Goal: Entertainment & Leisure: Consume media (video, audio)

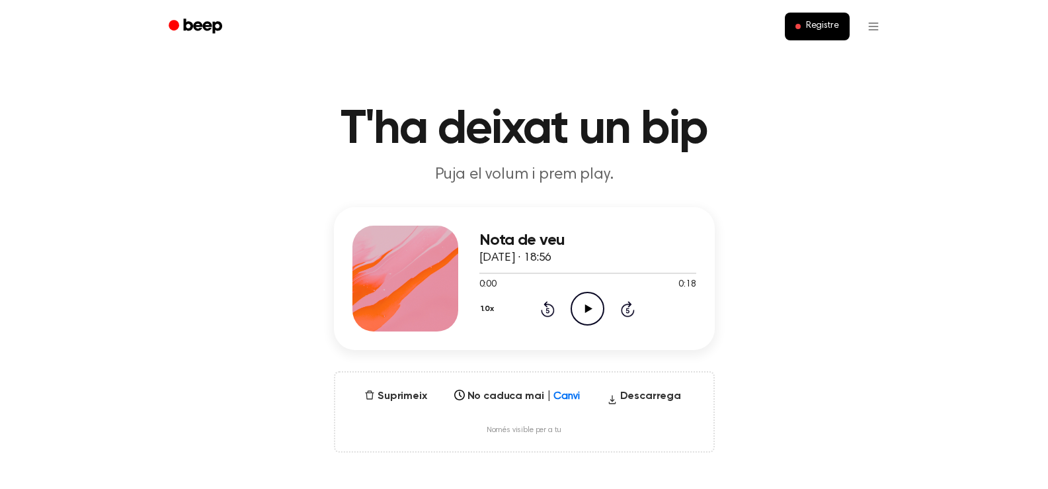
click at [581, 309] on icon "Play Audio" at bounding box center [588, 309] width 34 height 34
click at [596, 308] on icon "Pause Audio" at bounding box center [588, 309] width 34 height 34
click at [547, 310] on icon at bounding box center [547, 309] width 3 height 5
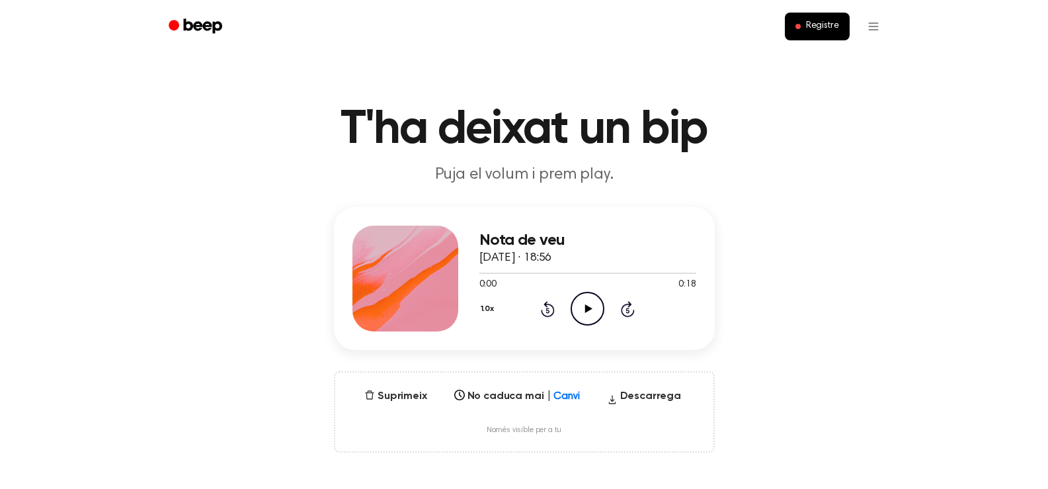
click at [575, 311] on icon "Play Audio" at bounding box center [588, 309] width 34 height 34
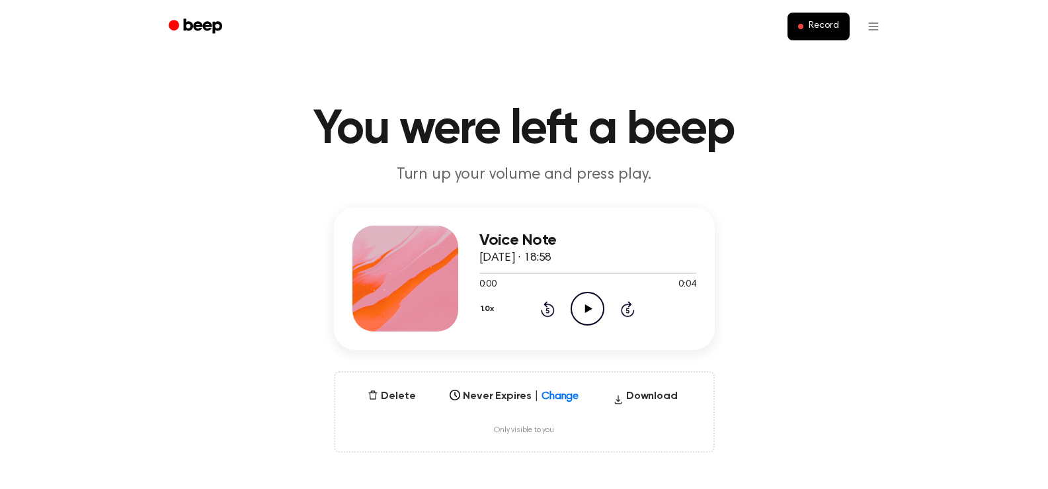
click at [587, 303] on icon "Play Audio" at bounding box center [588, 309] width 34 height 34
